Goal: Task Accomplishment & Management: Use online tool/utility

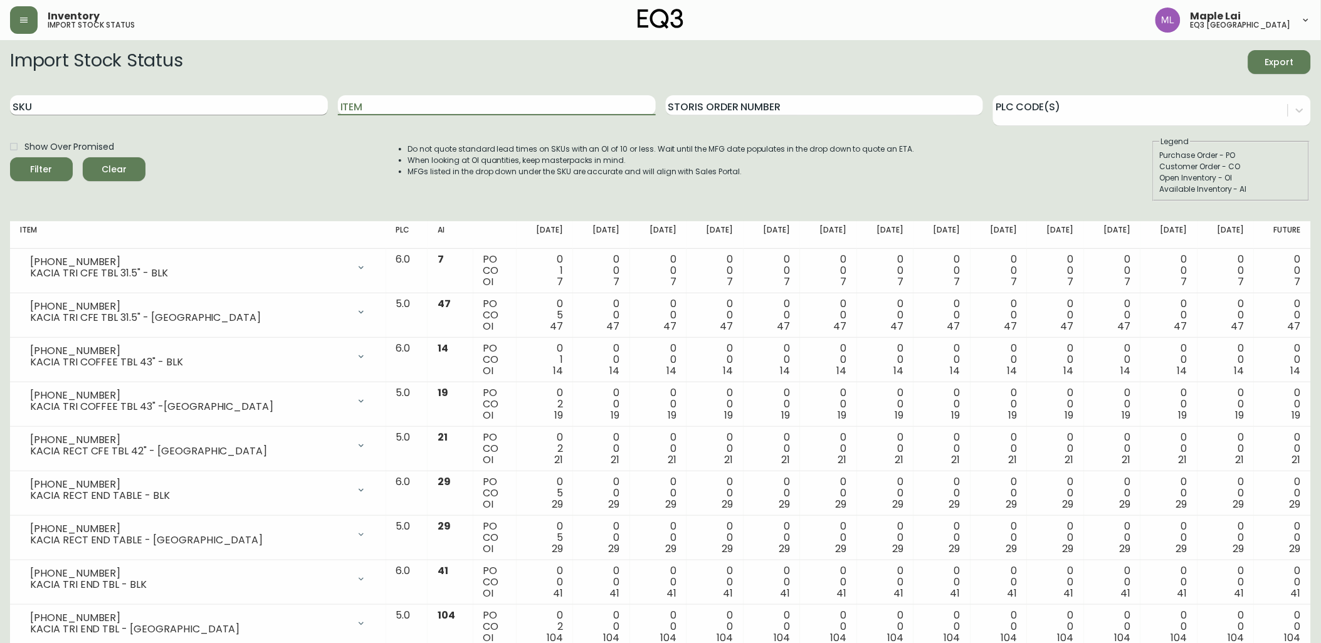
click at [123, 103] on input "SKU" at bounding box center [169, 105] width 318 height 20
paste input "[PHONE_NUMBER]"
type input "[PHONE_NUMBER]"
click at [10, 157] on button "Filter" at bounding box center [41, 169] width 63 height 24
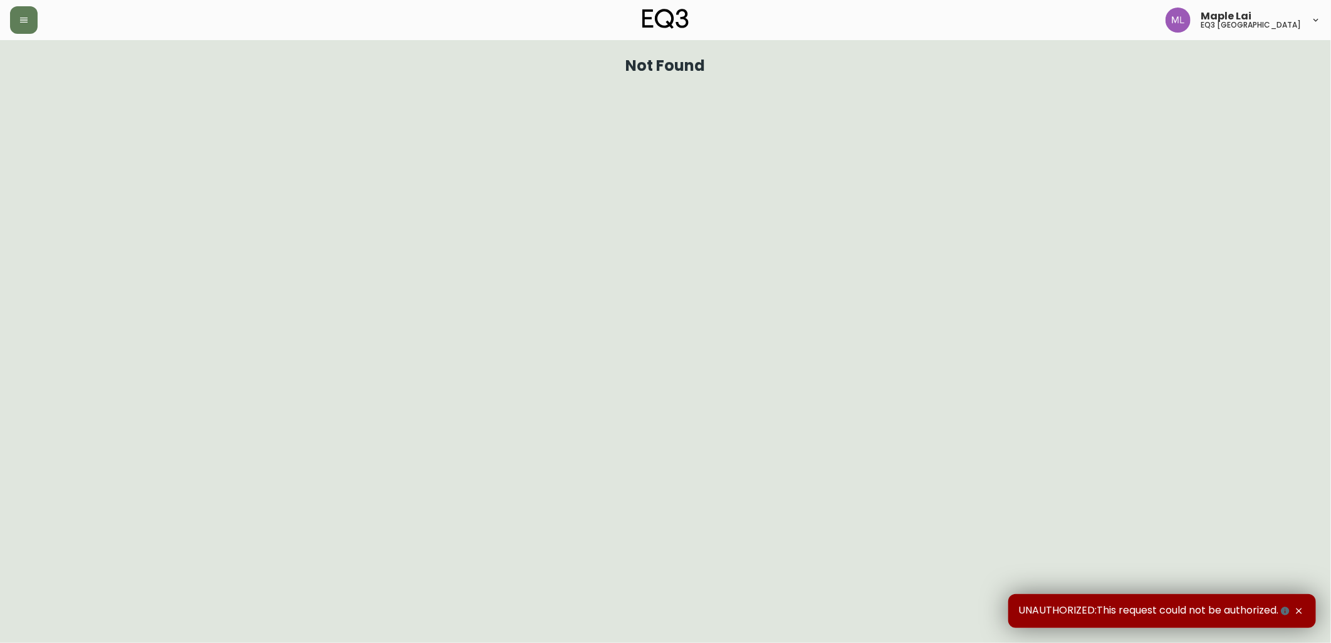
click at [3, 31] on header "Maple Lai eq3 vancouver" at bounding box center [665, 20] width 1331 height 40
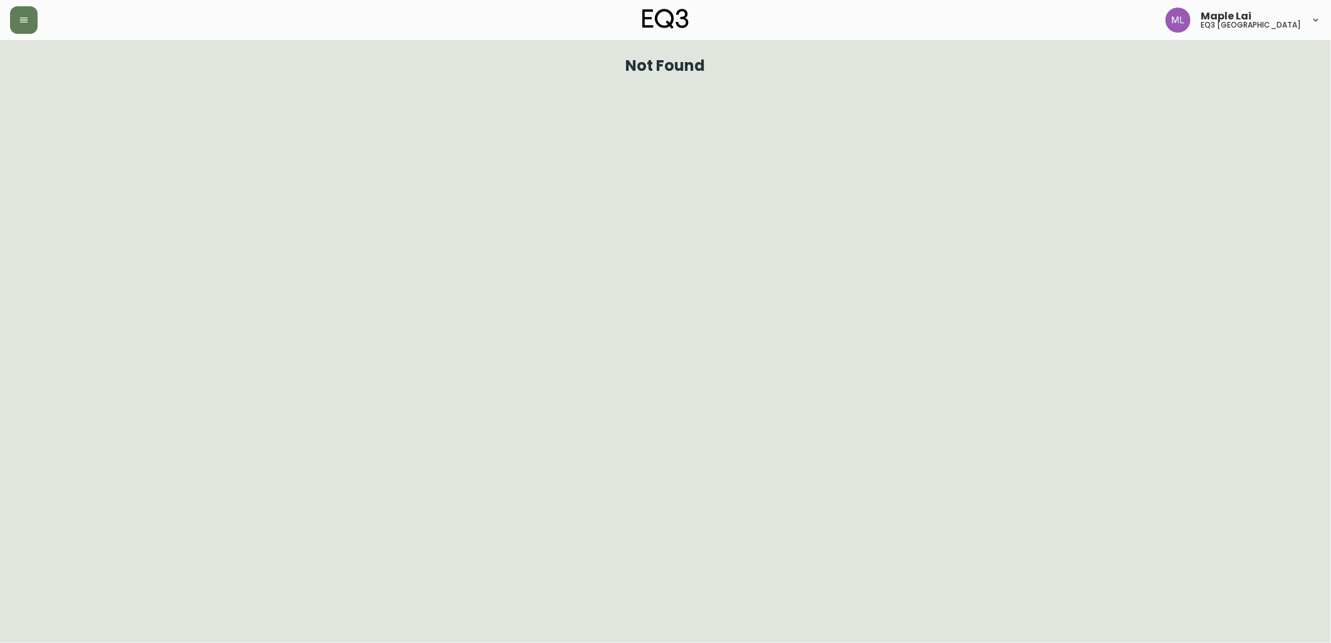
click at [8, 31] on header "Maple Lai eq3 vancouver" at bounding box center [665, 20] width 1331 height 40
click at [16, 33] on button "button" at bounding box center [24, 20] width 28 height 28
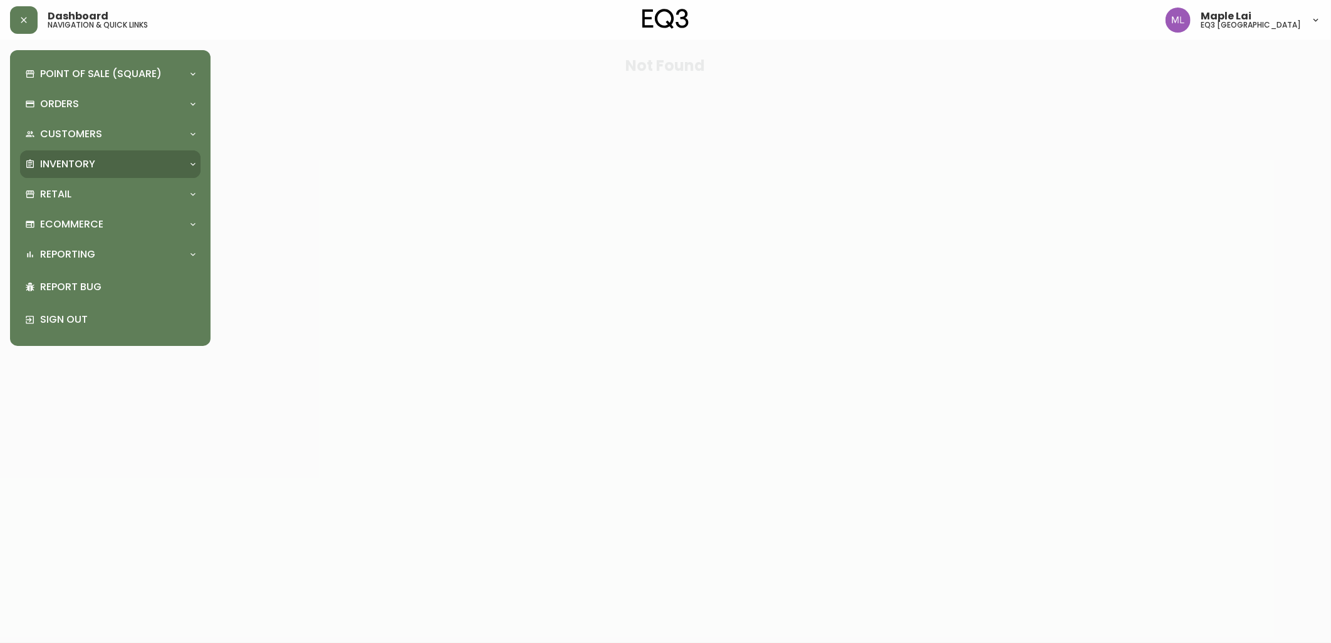
click at [105, 174] on div "Inventory" at bounding box center [110, 164] width 181 height 28
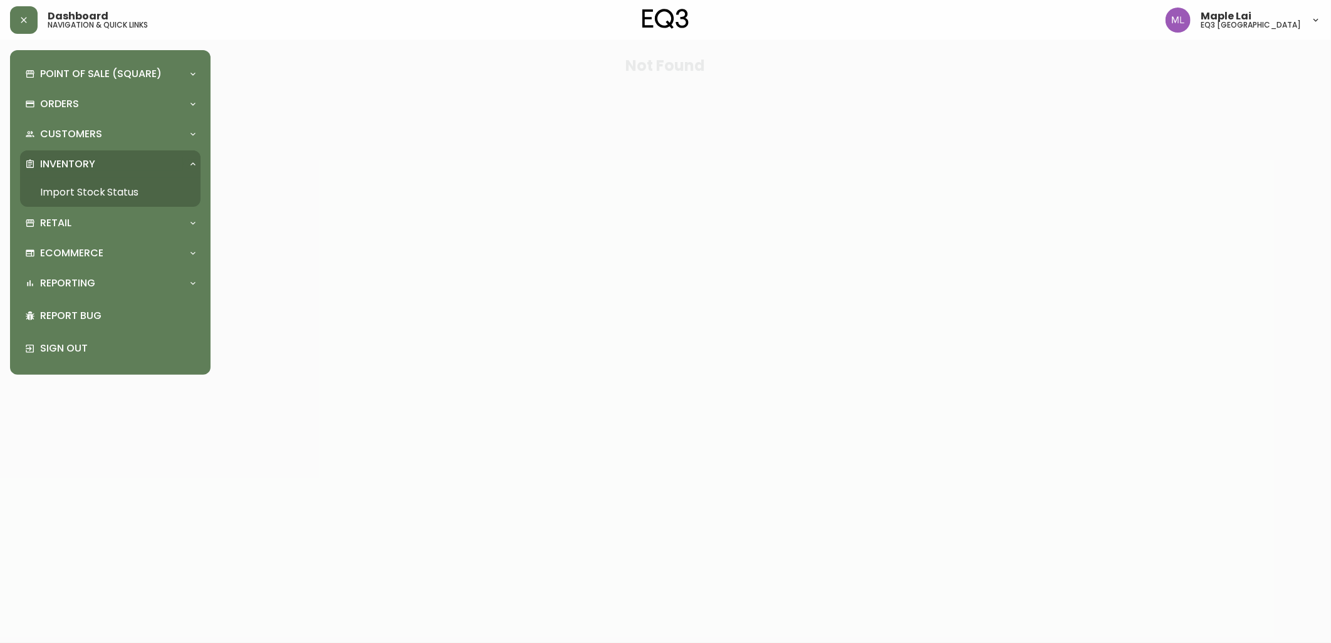
click at [108, 193] on link "Import Stock Status" at bounding box center [110, 192] width 181 height 29
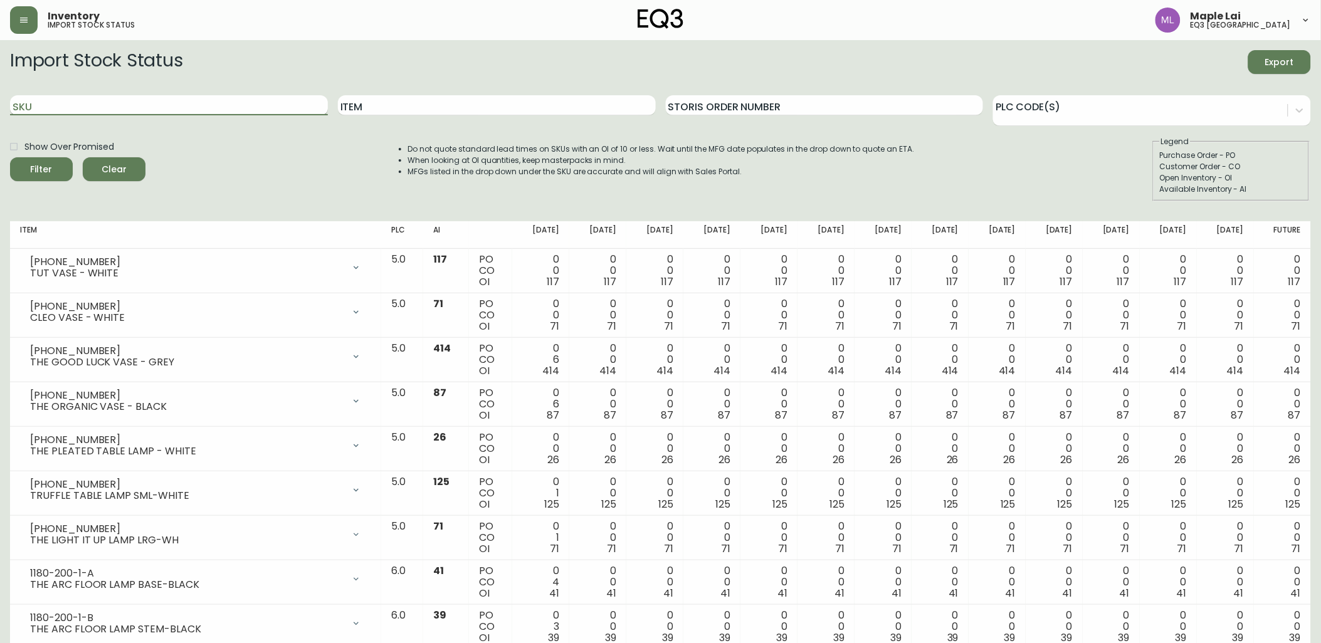
click at [172, 109] on input "SKU" at bounding box center [169, 105] width 318 height 20
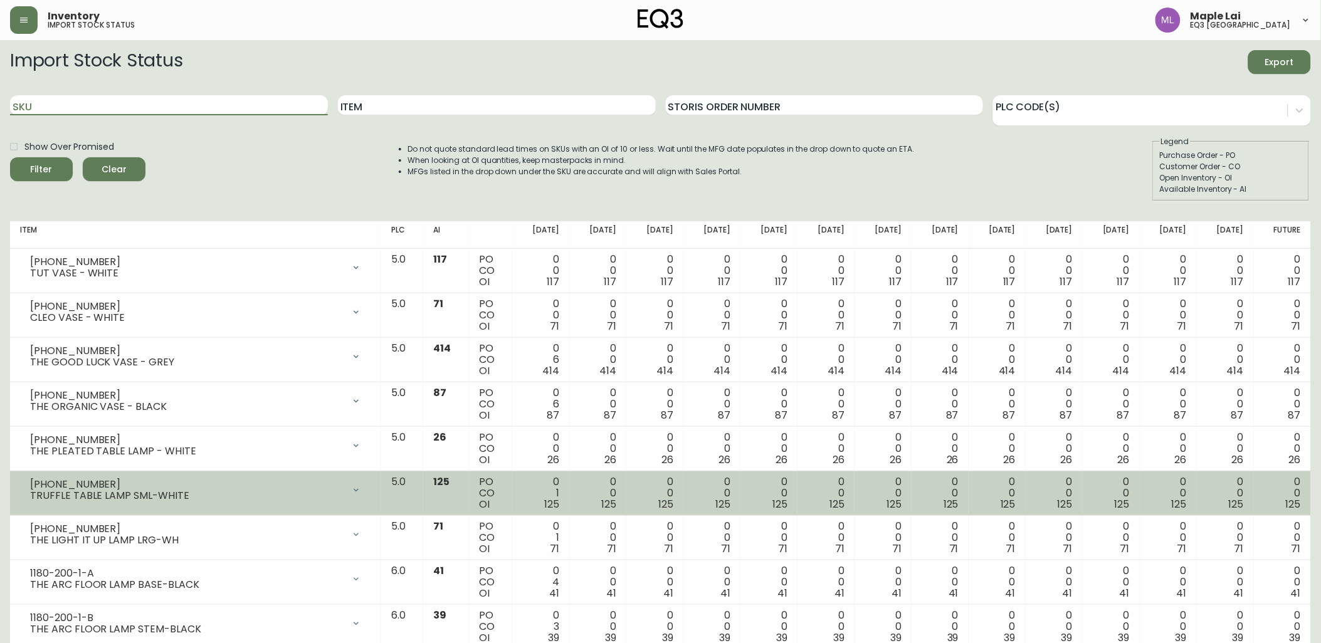
paste input "3020-663-16-A"
click at [10, 157] on button "Filter" at bounding box center [41, 169] width 63 height 24
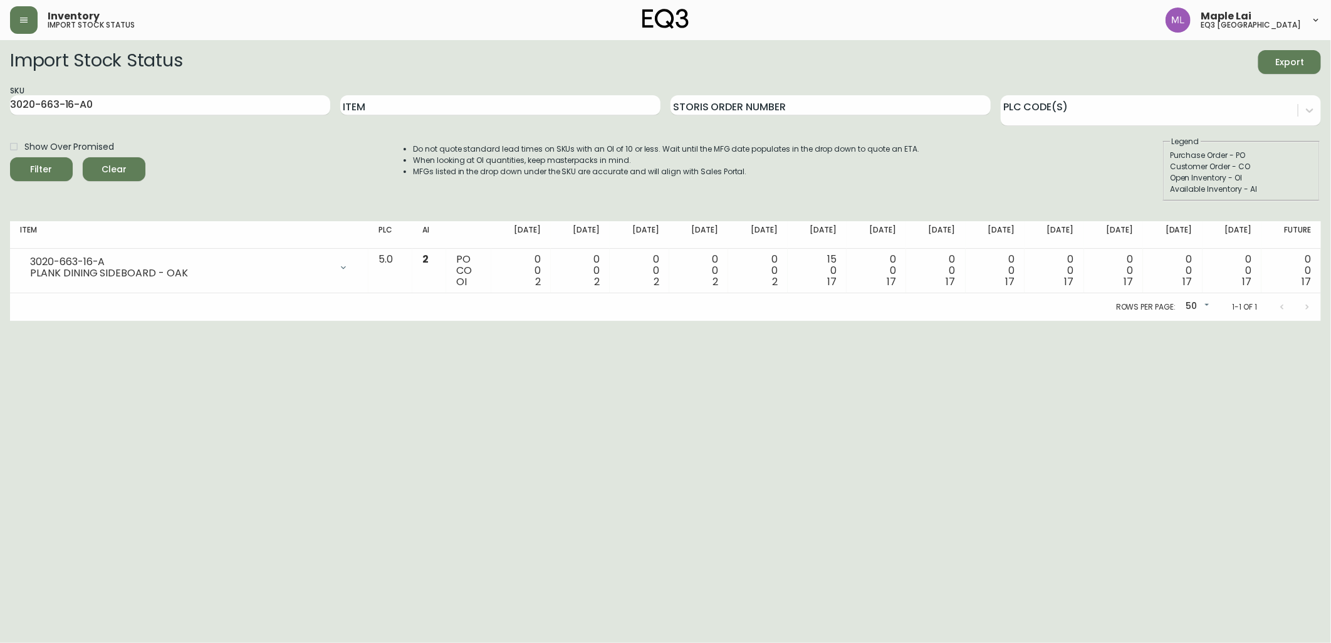
drag, startPoint x: 60, startPoint y: 377, endPoint x: 122, endPoint y: 339, distance: 73.4
click at [60, 321] on html "Inventory import stock status Maple Lai eq3 vancouver Import Stock Status Expor…" at bounding box center [665, 160] width 1331 height 321
drag, startPoint x: 113, startPoint y: 100, endPoint x: 0, endPoint y: 112, distance: 113.4
click at [0, 112] on html "Inventory import stock status Maple Lai eq3 vancouver Import Stock Status Expor…" at bounding box center [665, 160] width 1331 height 321
paste input "2-16-A"
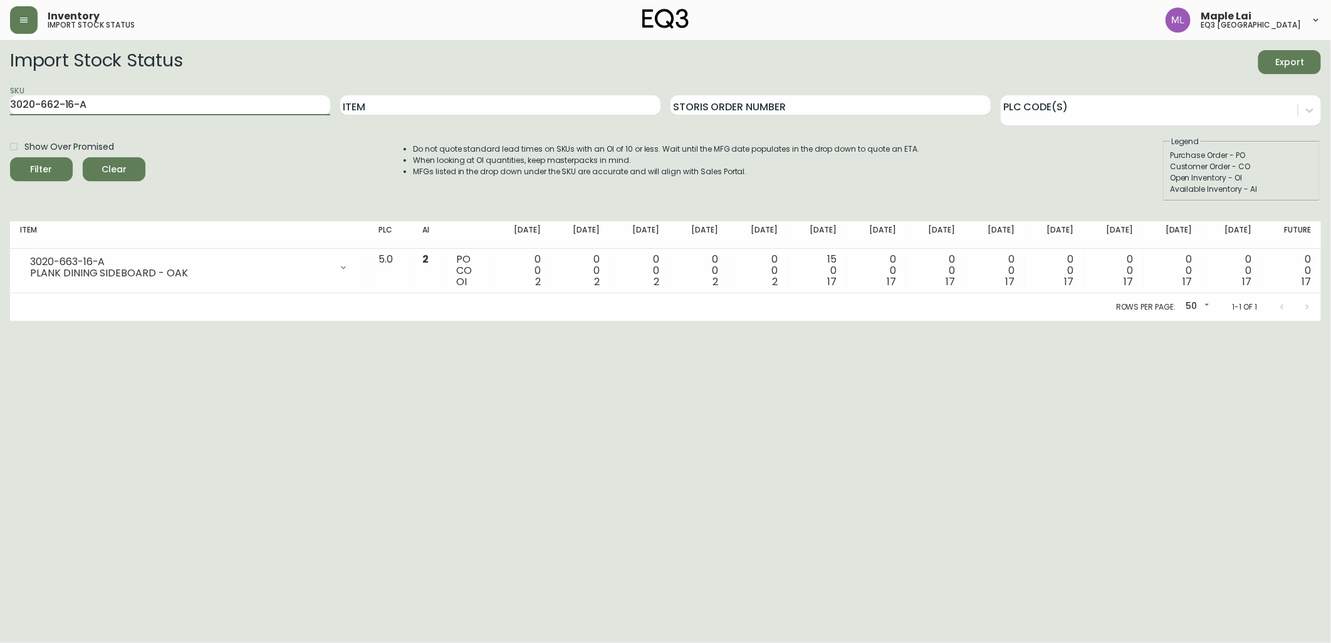
click at [10, 157] on button "Filter" at bounding box center [41, 169] width 63 height 24
drag, startPoint x: 157, startPoint y: 108, endPoint x: 0, endPoint y: 46, distance: 169.1
click at [0, 47] on html "Inventory import stock status Maple Lai eq3 vancouver Import Stock Status Expor…" at bounding box center [665, 160] width 1331 height 321
paste input "4-16-B"
type input "3020-664-16-B"
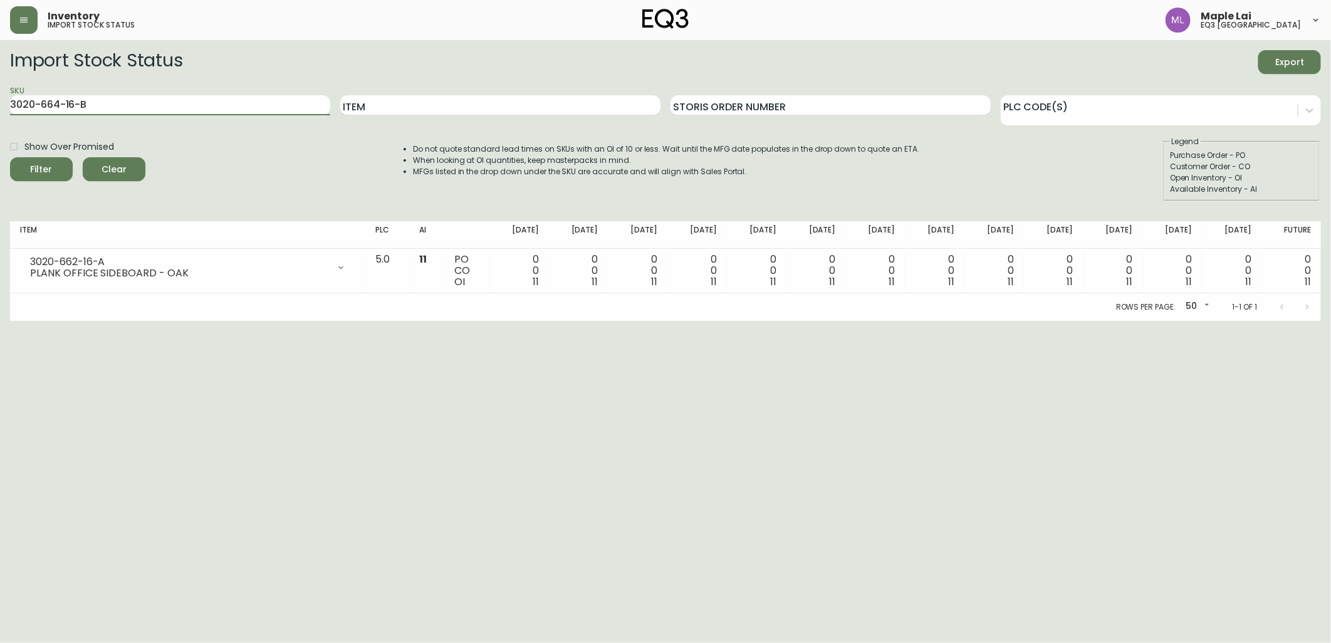
click at [10, 157] on button "Filter" at bounding box center [41, 169] width 63 height 24
